Goal: Transaction & Acquisition: Purchase product/service

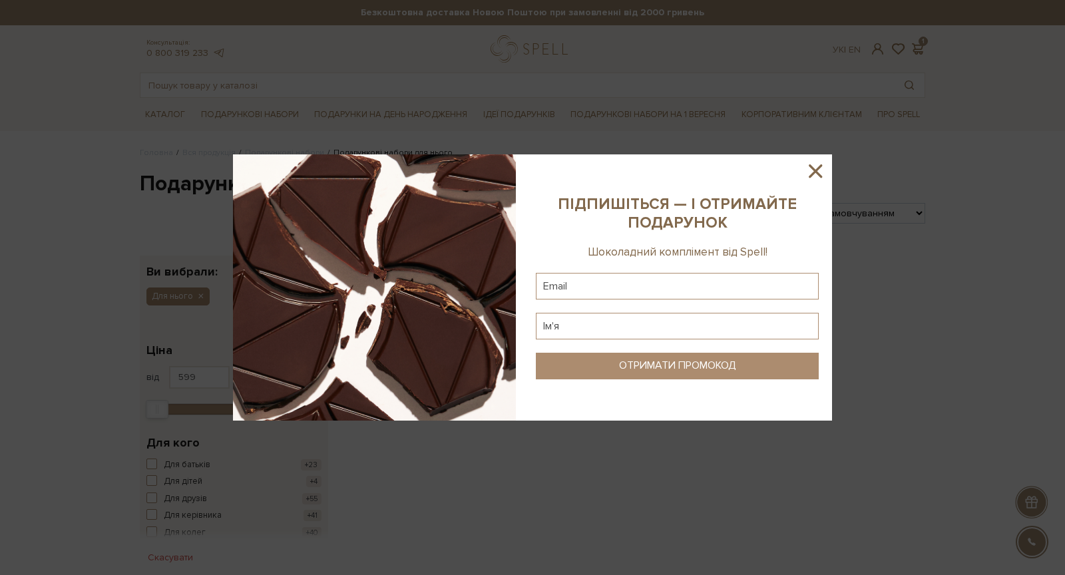
click at [816, 170] on icon at bounding box center [814, 170] width 13 height 13
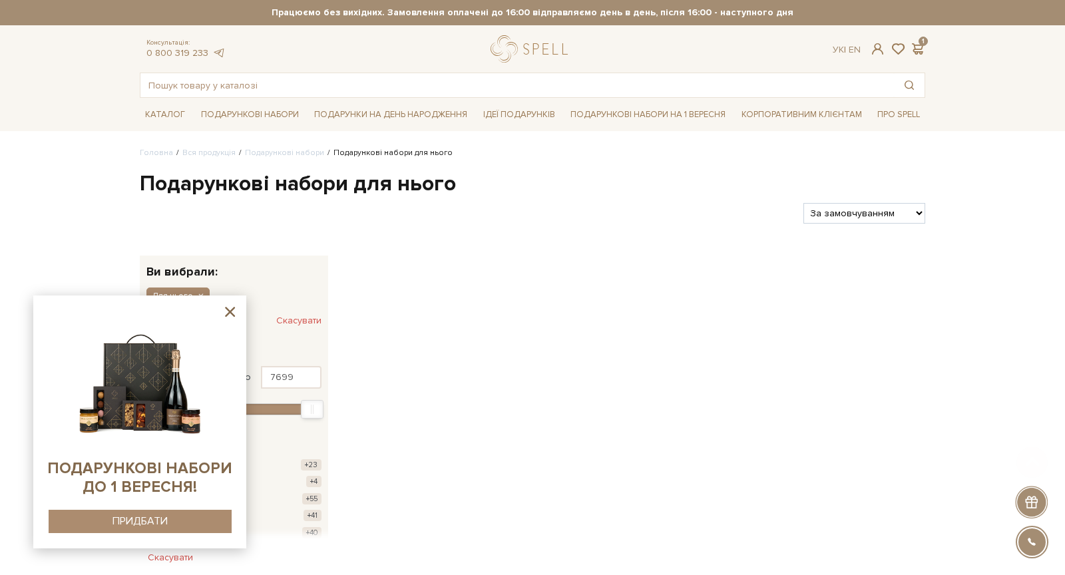
scroll to position [446, 0]
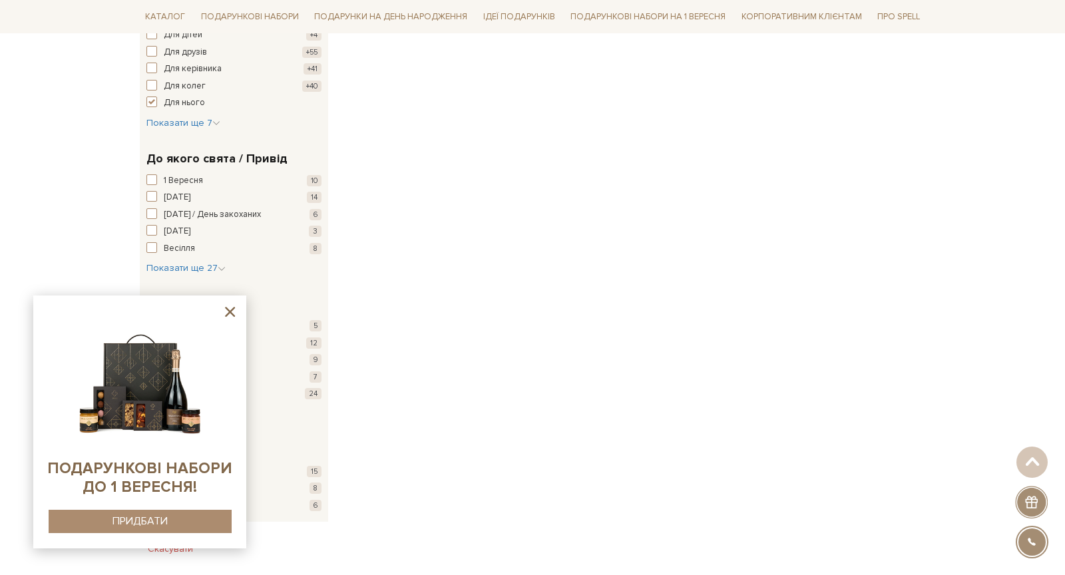
click at [230, 311] on icon at bounding box center [230, 312] width 10 height 10
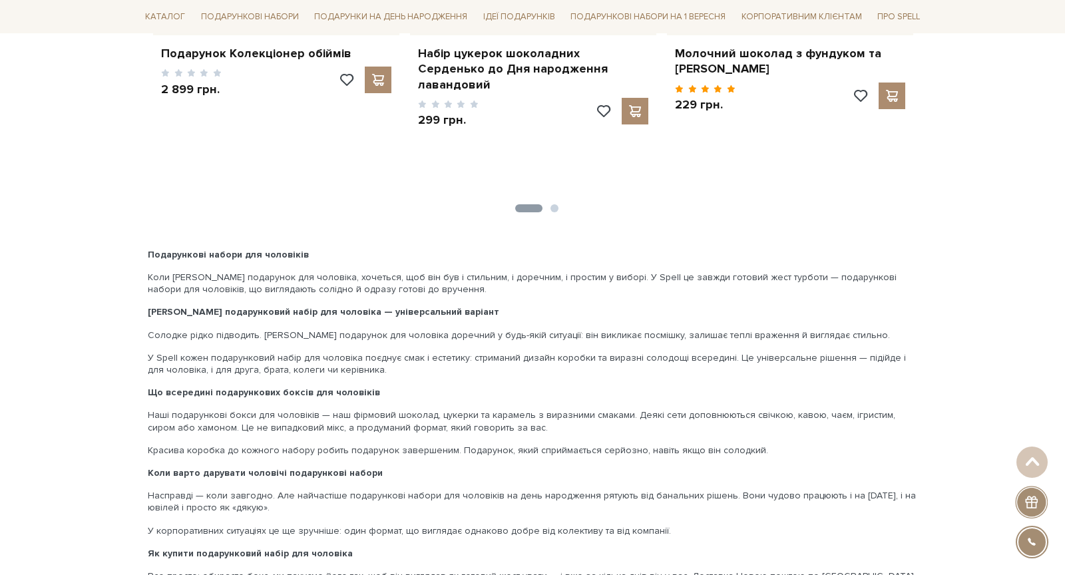
scroll to position [3386, 0]
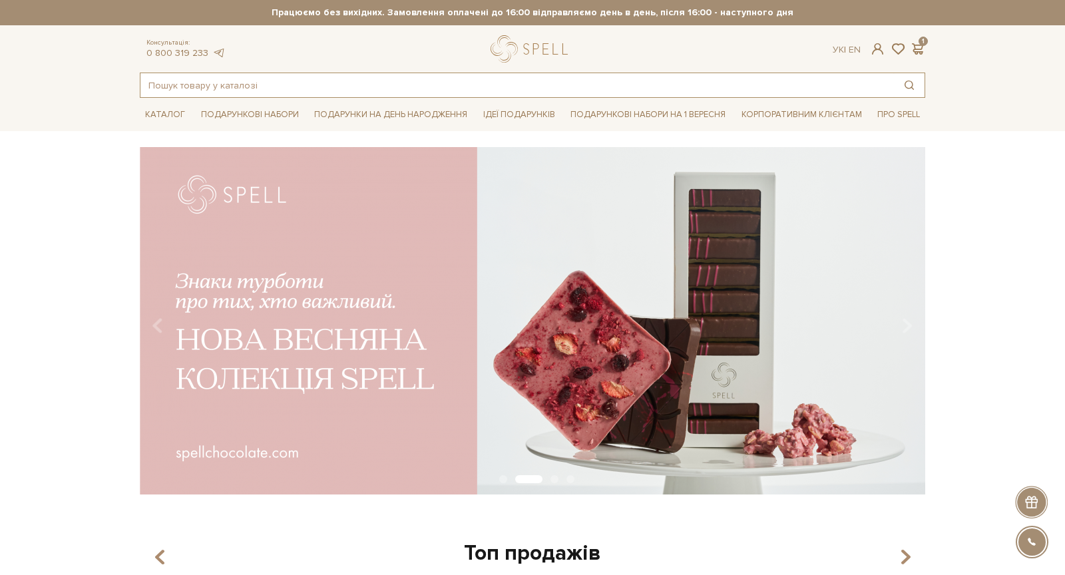
click at [538, 83] on input "text" at bounding box center [516, 85] width 753 height 24
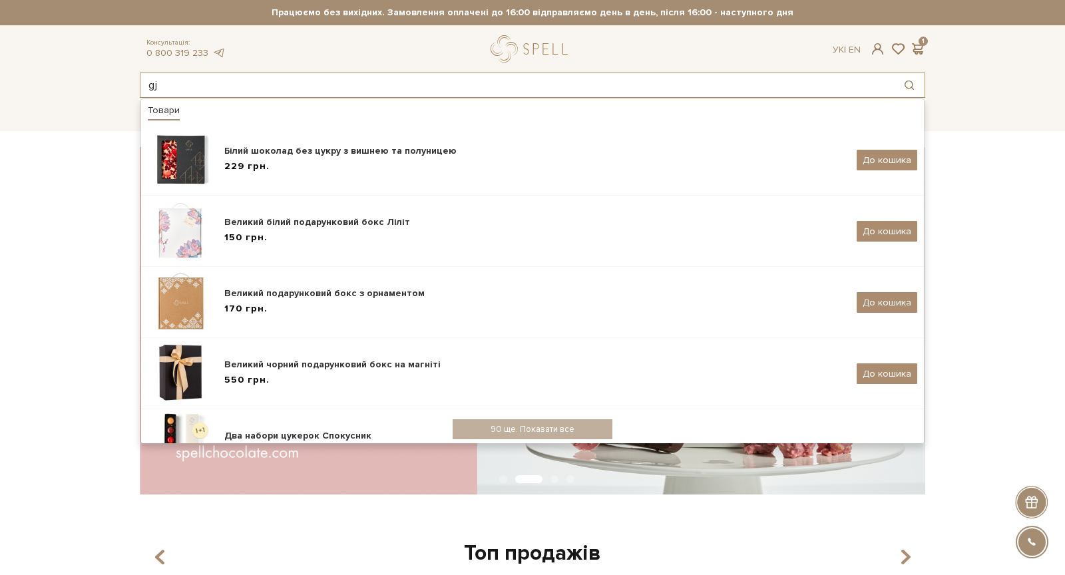
type input "g"
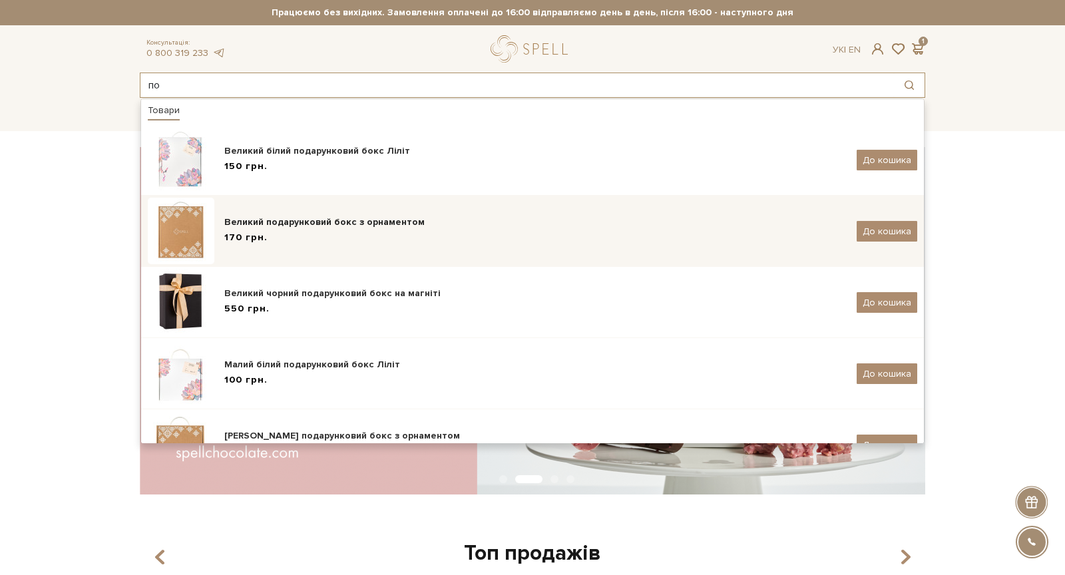
type input "п"
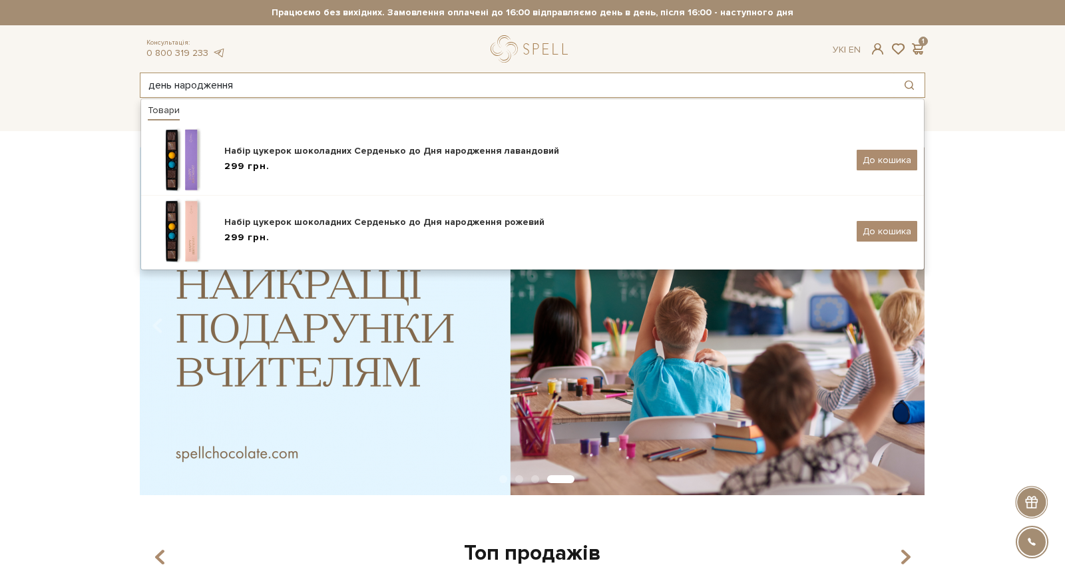
type input "день народження"
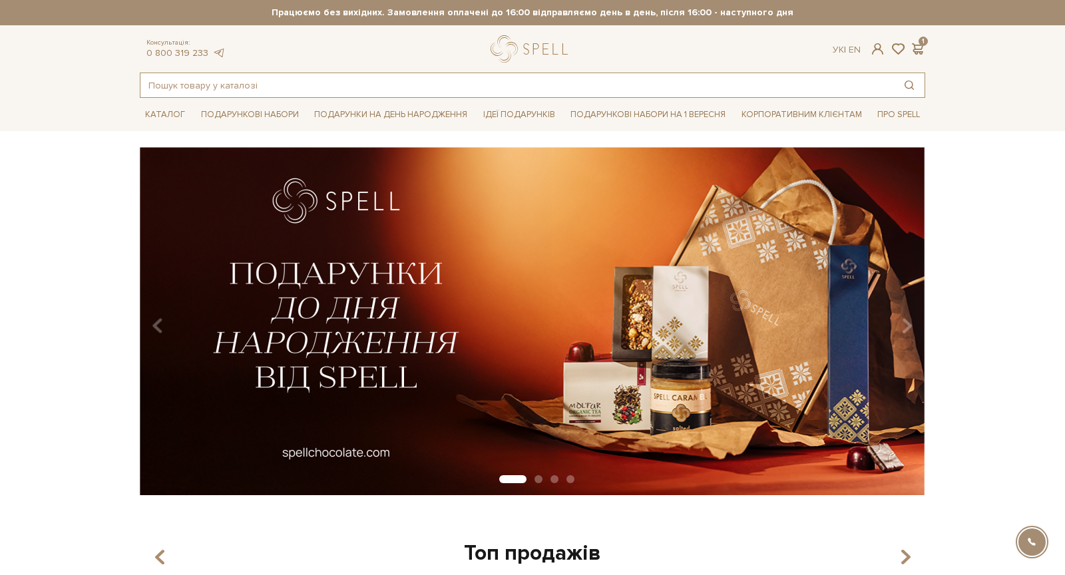
click at [363, 83] on input "text" at bounding box center [516, 85] width 753 height 24
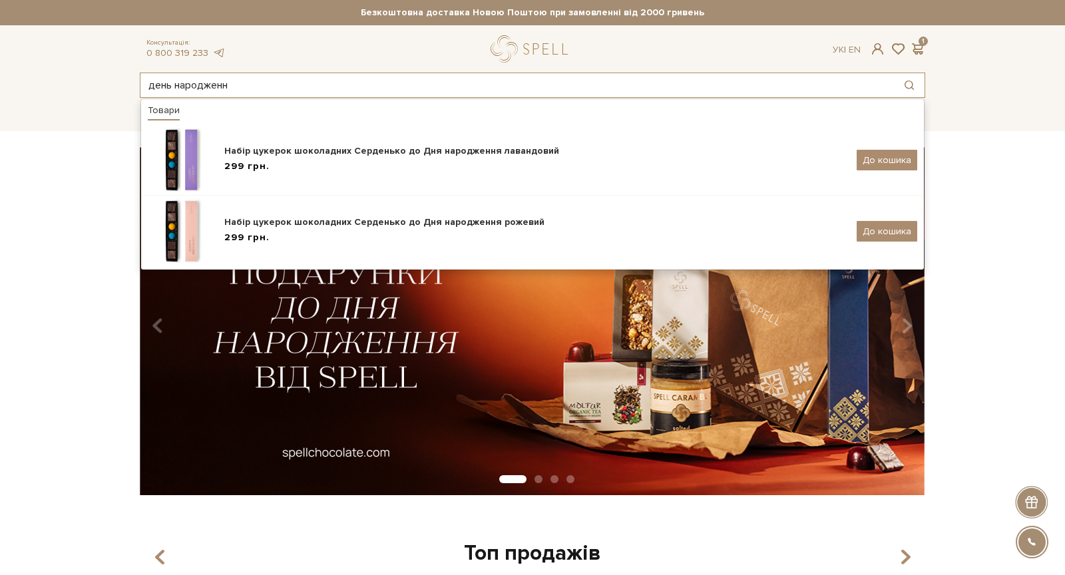
type input "день народження"
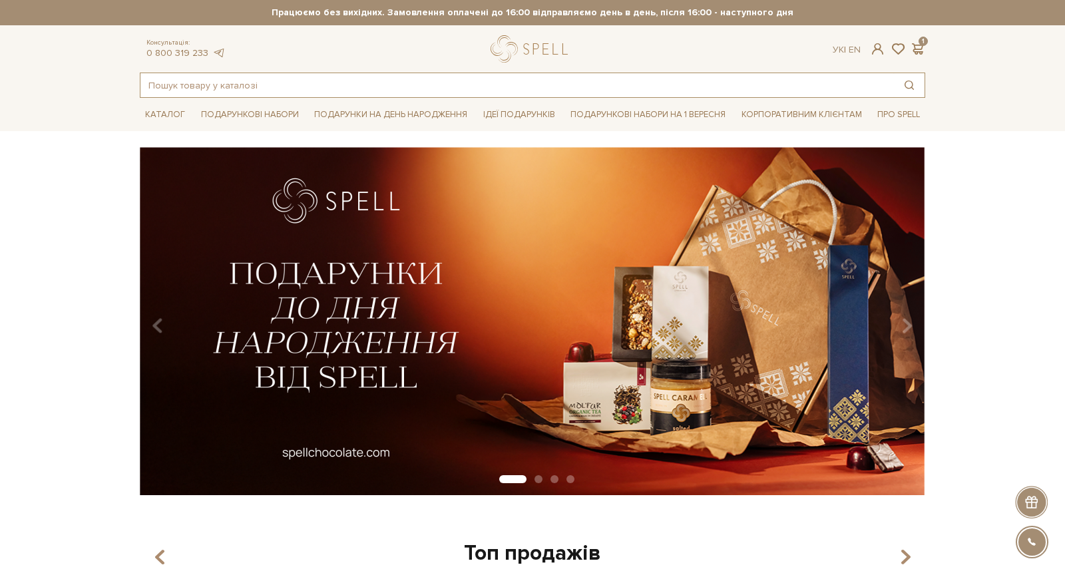
click at [317, 80] on input "text" at bounding box center [516, 85] width 753 height 24
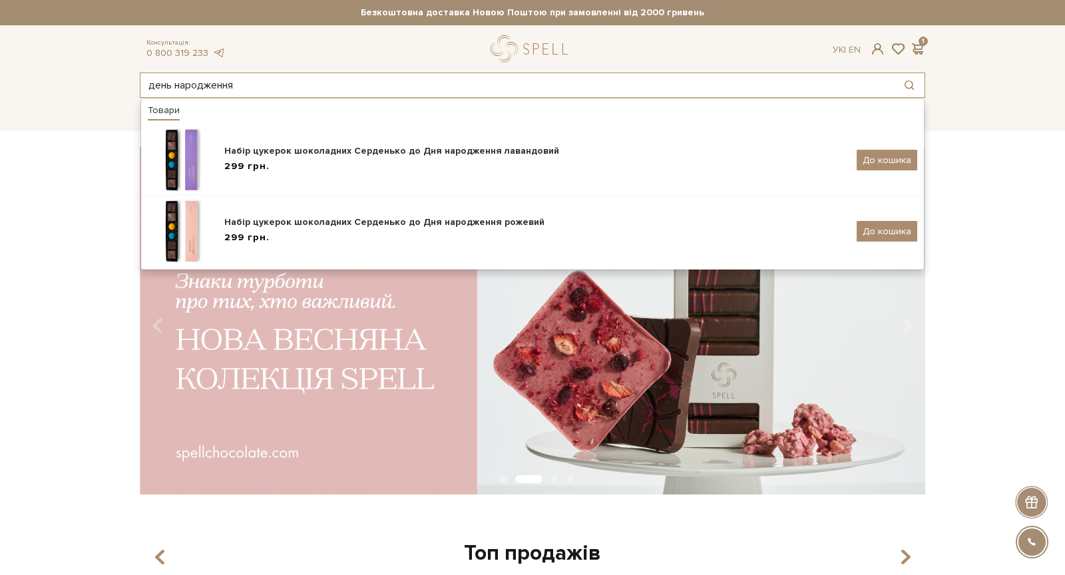
type input "день народження"
